Goal: Complete application form: Complete application form

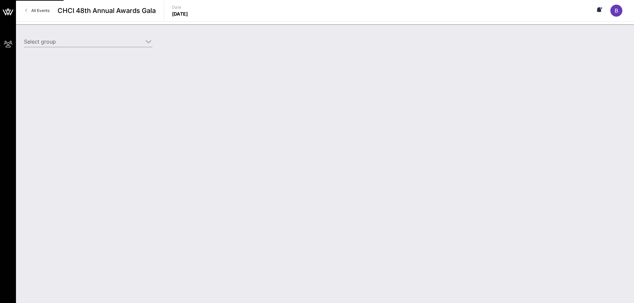
type input "College Board (College Board) [Barbara Cronan, bcronan@collegeboard.org]; [Isma…"
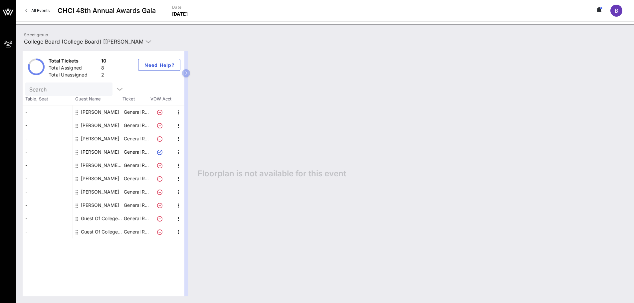
click at [96, 218] on div "Guest Of College Board" at bounding box center [102, 218] width 42 height 13
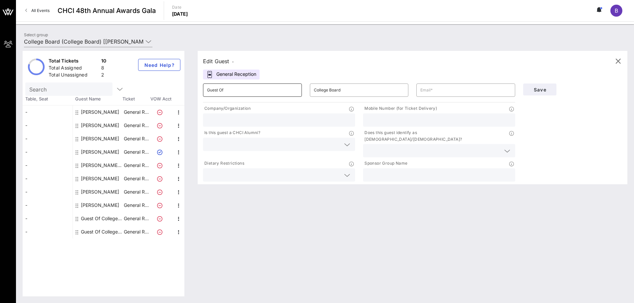
click at [234, 93] on input "Guest Of" at bounding box center [252, 90] width 91 height 11
type input "Barbara"
type input "Cronan"
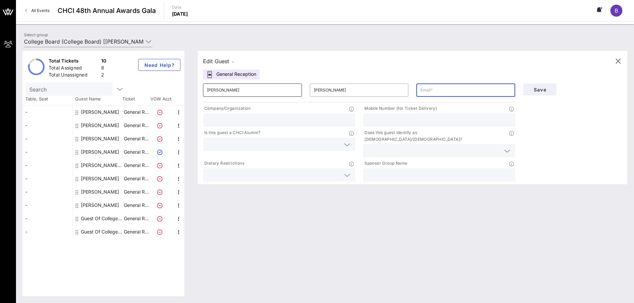
type input "i"
type input "bcronan@collegeboard.org"
type input "College Board"
type input "4"
type input "646-385-5320"
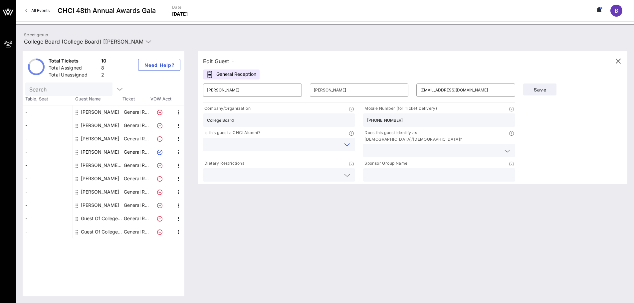
click at [346, 145] on icon at bounding box center [347, 145] width 6 height 8
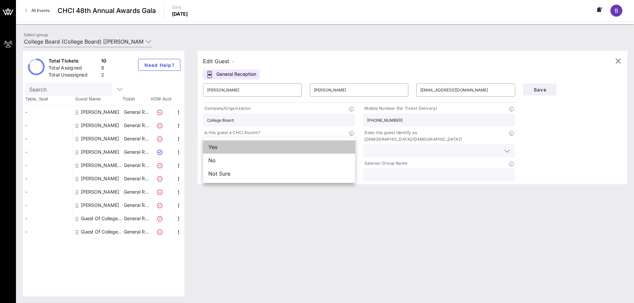
click at [346, 145] on div "Yes" at bounding box center [279, 147] width 152 height 13
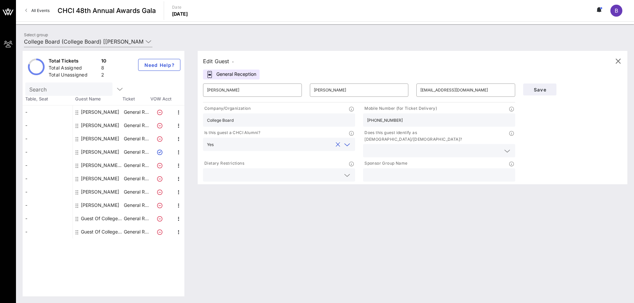
click at [346, 145] on icon at bounding box center [347, 145] width 6 height 8
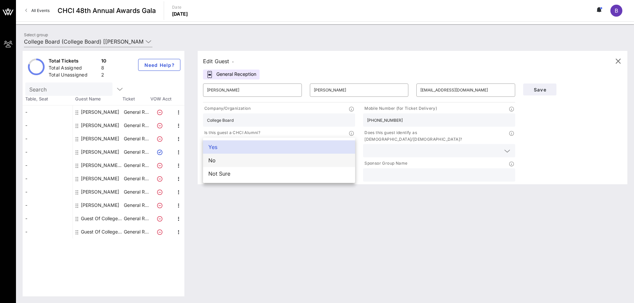
click at [326, 163] on div "No" at bounding box center [279, 160] width 152 height 13
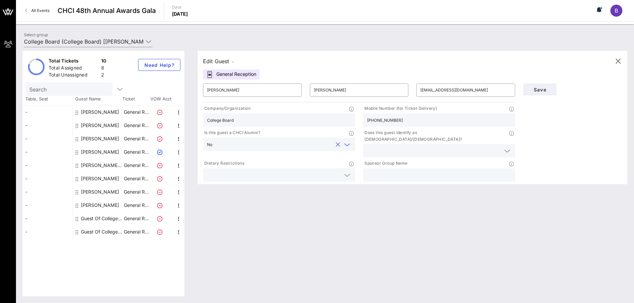
click at [380, 150] on div at bounding box center [439, 150] width 144 height 13
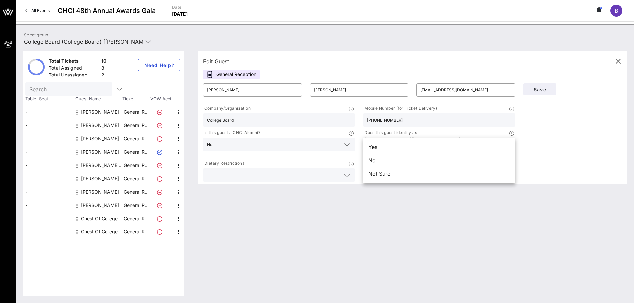
click at [389, 143] on div "Yes" at bounding box center [439, 147] width 152 height 13
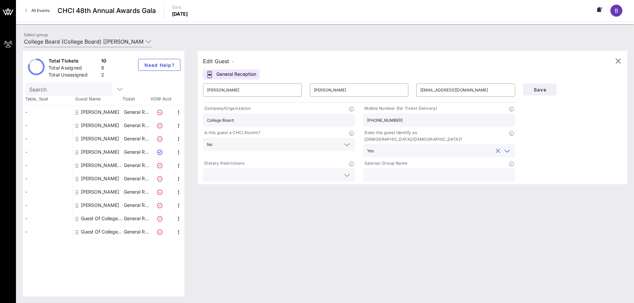
click at [407, 171] on input "text" at bounding box center [439, 175] width 144 height 9
type input "College Board"
click at [544, 91] on span "Save" at bounding box center [540, 90] width 23 height 6
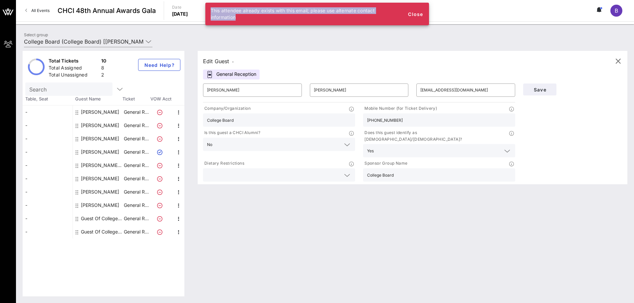
drag, startPoint x: 210, startPoint y: 9, endPoint x: 246, endPoint y: 15, distance: 36.7
click at [246, 15] on div "This attendee already exists with this email; please use alternate contact info…" at bounding box center [305, 14] width 200 height 23
copy span "This attendee already exists with this email; please use alternate contact info…"
click at [619, 60] on icon "button" at bounding box center [618, 61] width 8 height 8
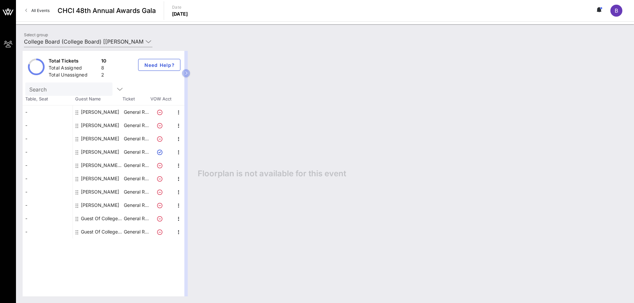
type input "College Board (College Board) [[PERSON_NAME], [EMAIL_ADDRESS][DOMAIN_NAME]]; [[…"
